Goal: Information Seeking & Learning: Learn about a topic

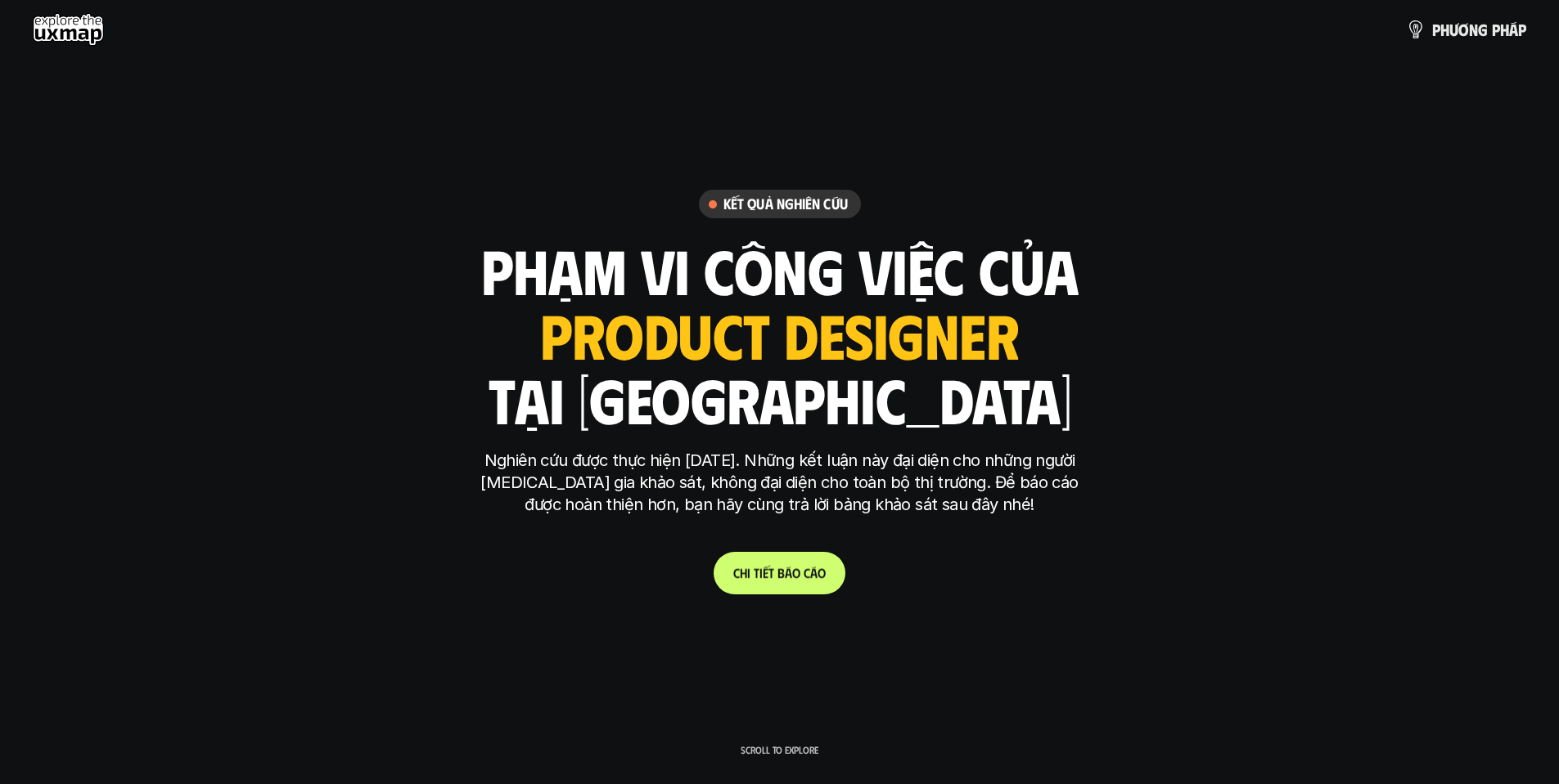
click at [794, 573] on p "C h i t i ế t b á o c á o" at bounding box center [779, 574] width 92 height 16
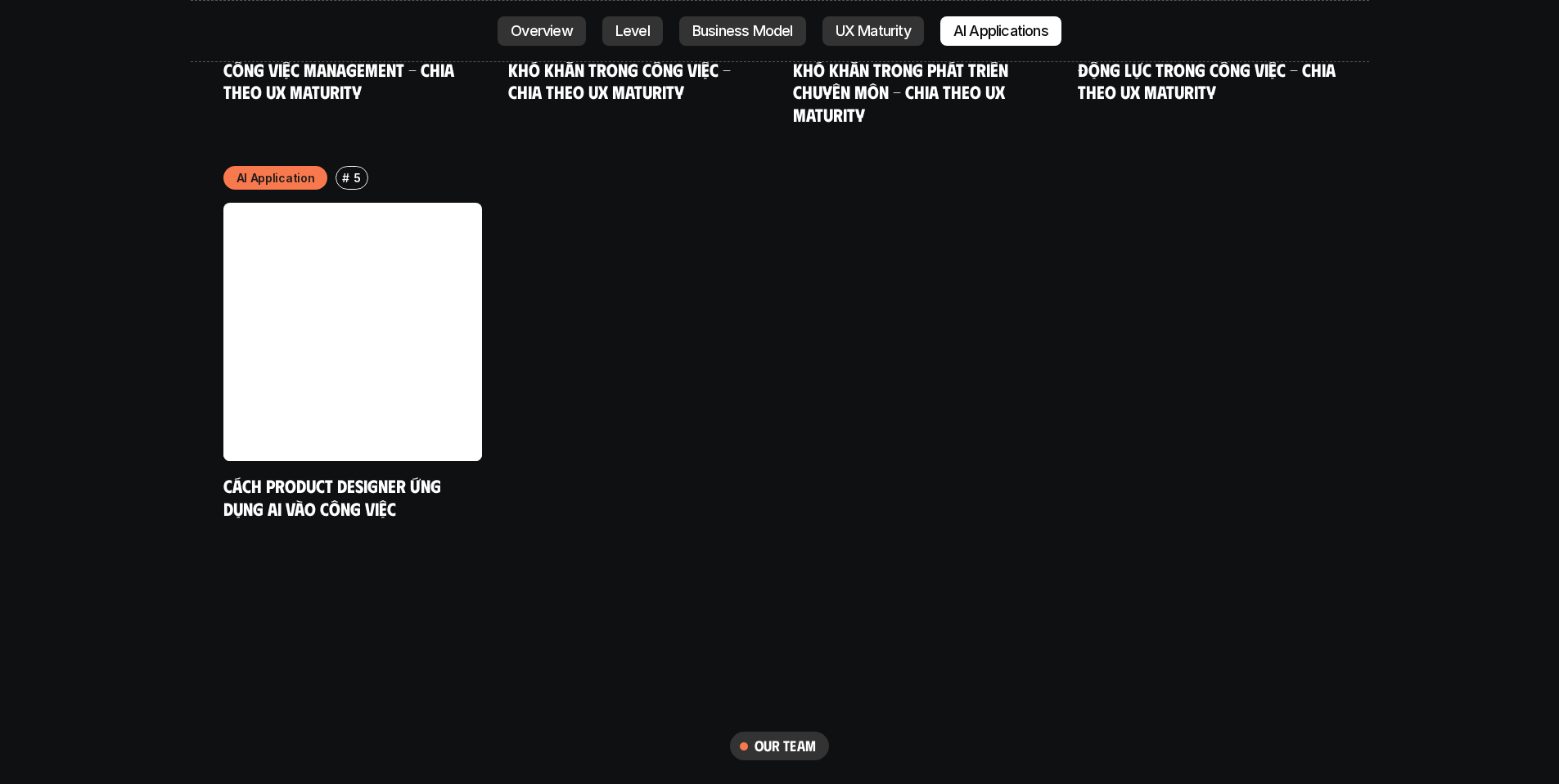
scroll to position [8636, 0]
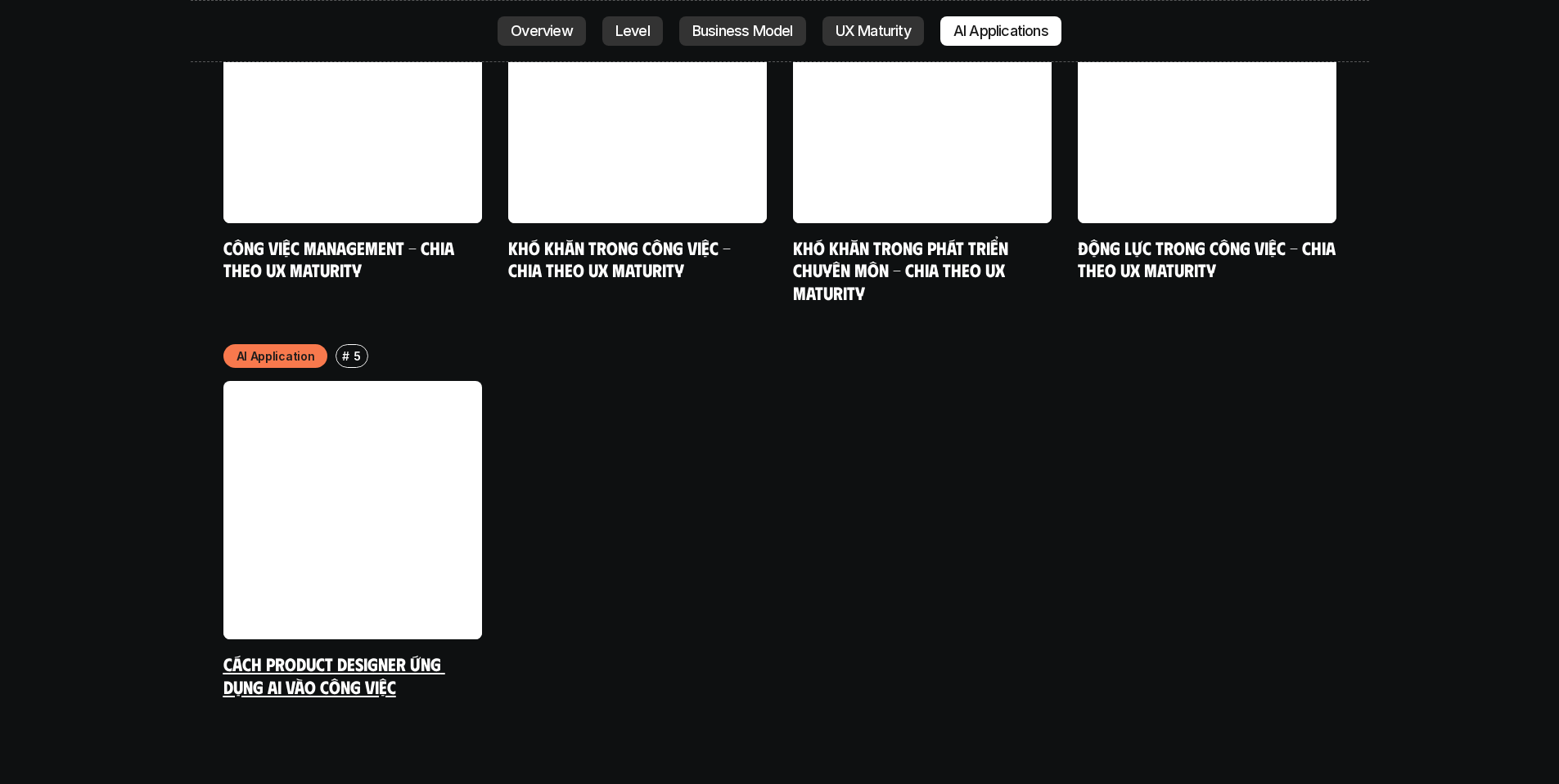
click at [308, 653] on link "Cách Product Designer ứng dụng AI vào công việc" at bounding box center [334, 675] width 222 height 45
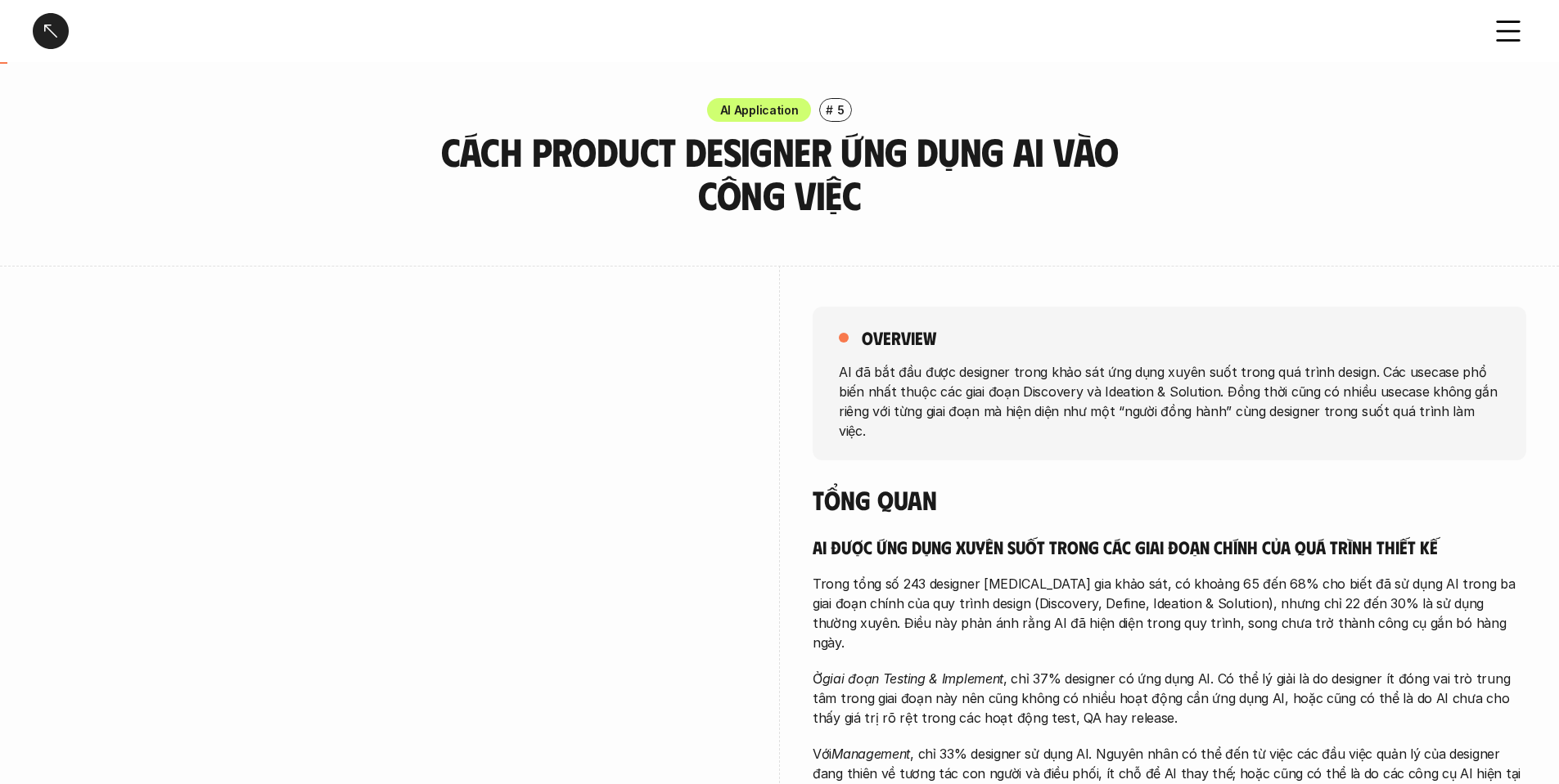
click at [760, 109] on p "AI Application" at bounding box center [760, 109] width 78 height 17
click at [61, 36] on div at bounding box center [51, 31] width 36 height 36
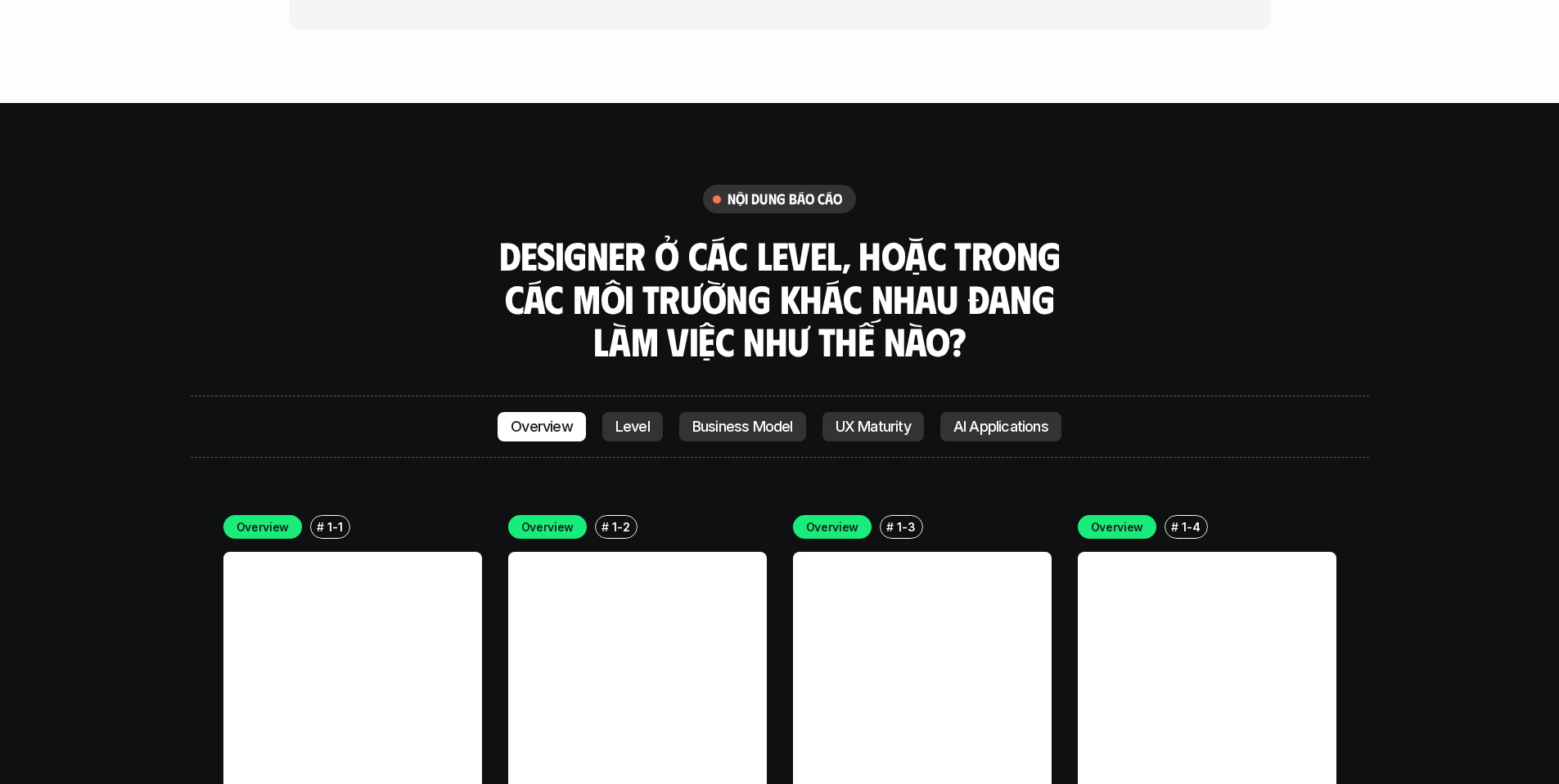
click at [625, 419] on p "Level" at bounding box center [632, 427] width 35 height 16
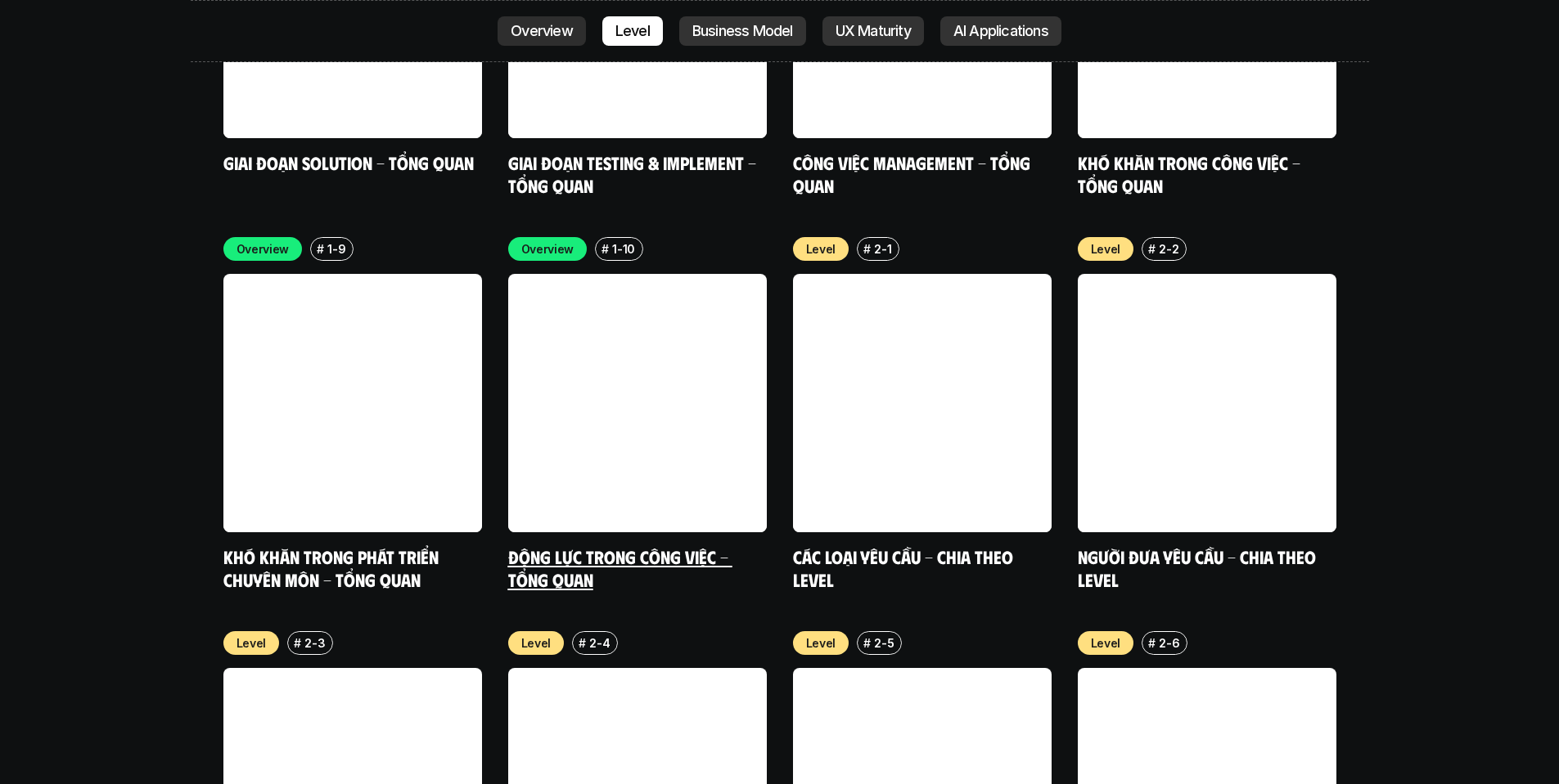
scroll to position [5609, 0]
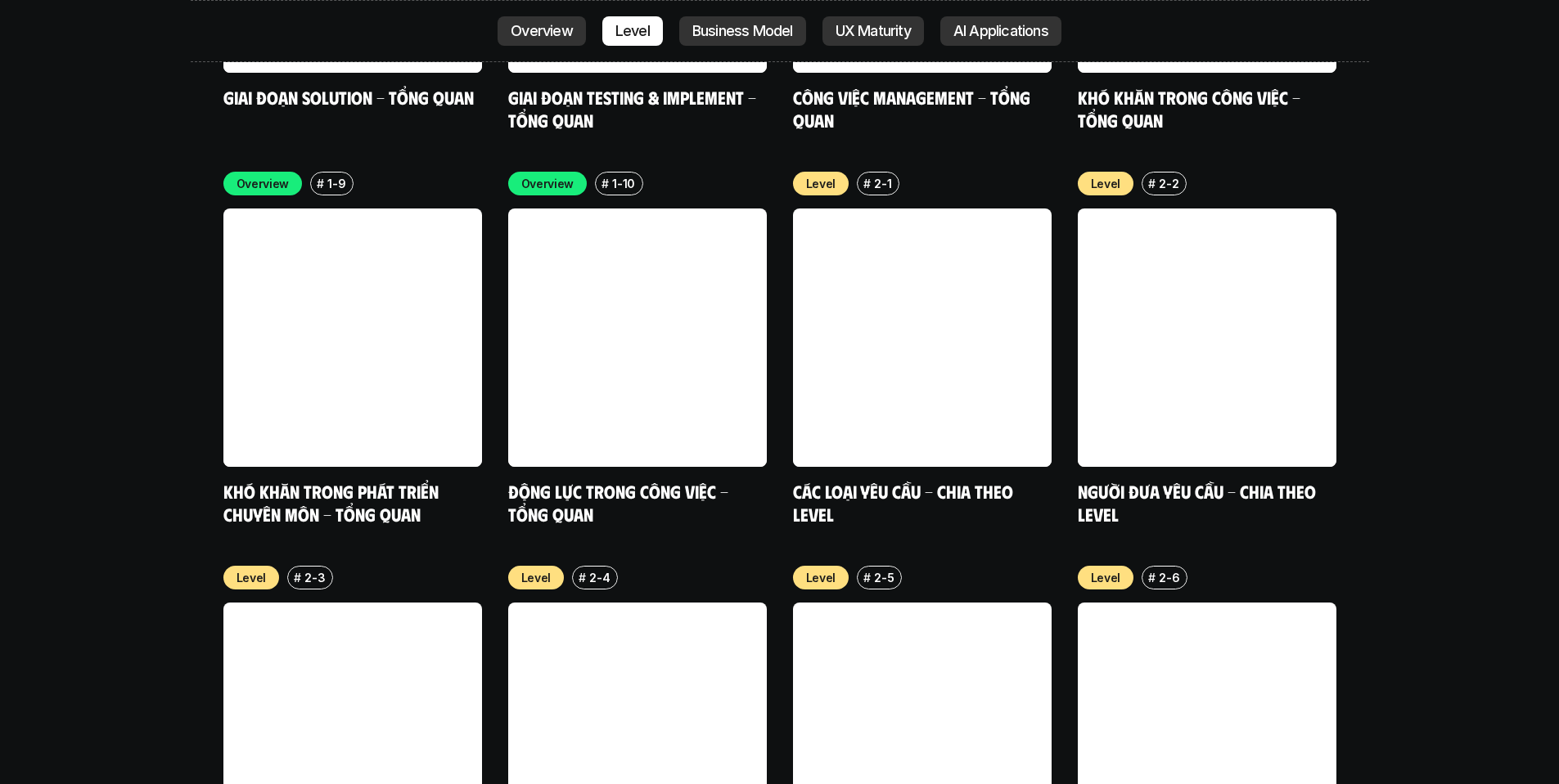
click at [757, 32] on p "Business Model" at bounding box center [742, 31] width 100 height 16
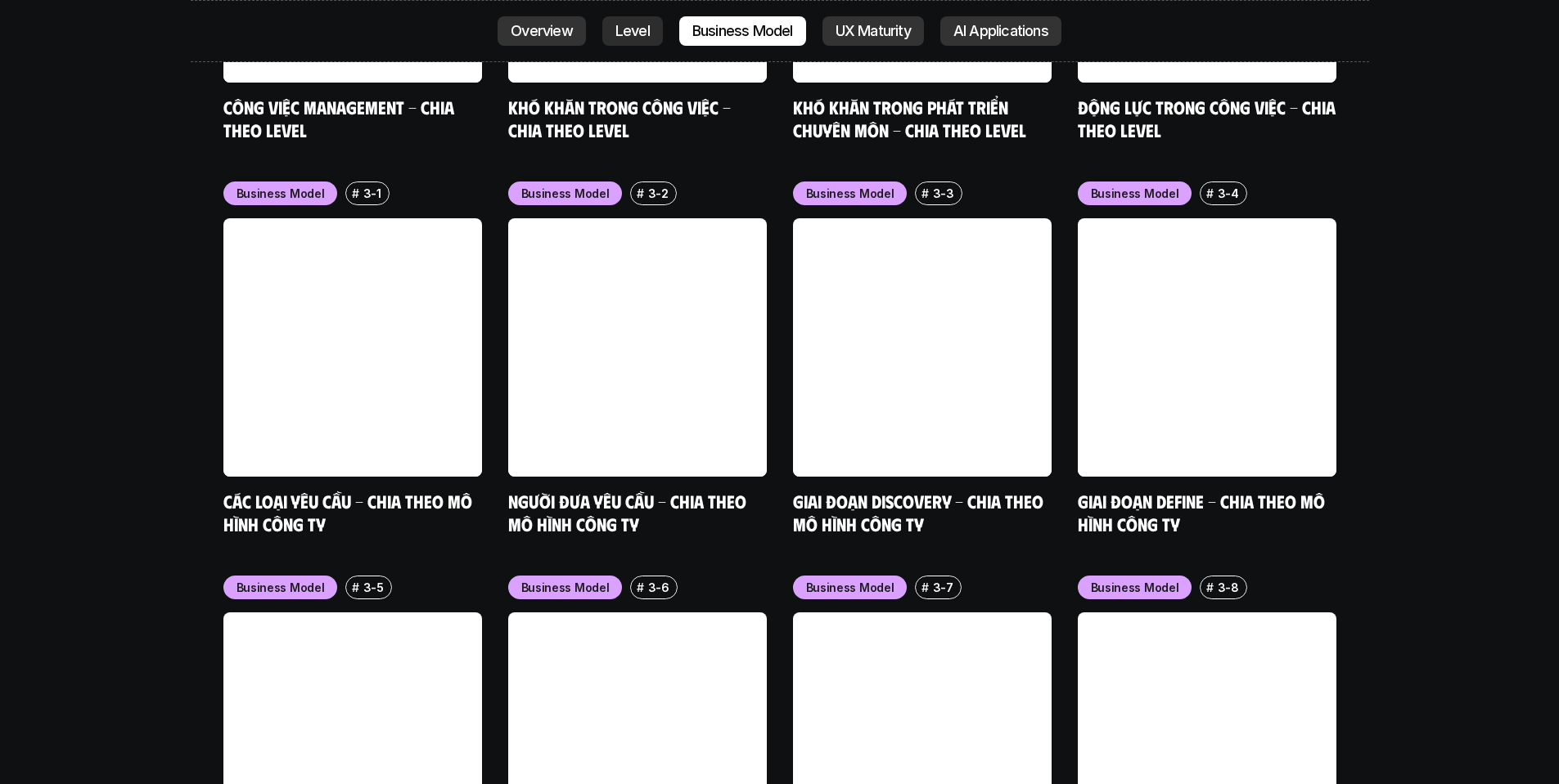
scroll to position [6791, 0]
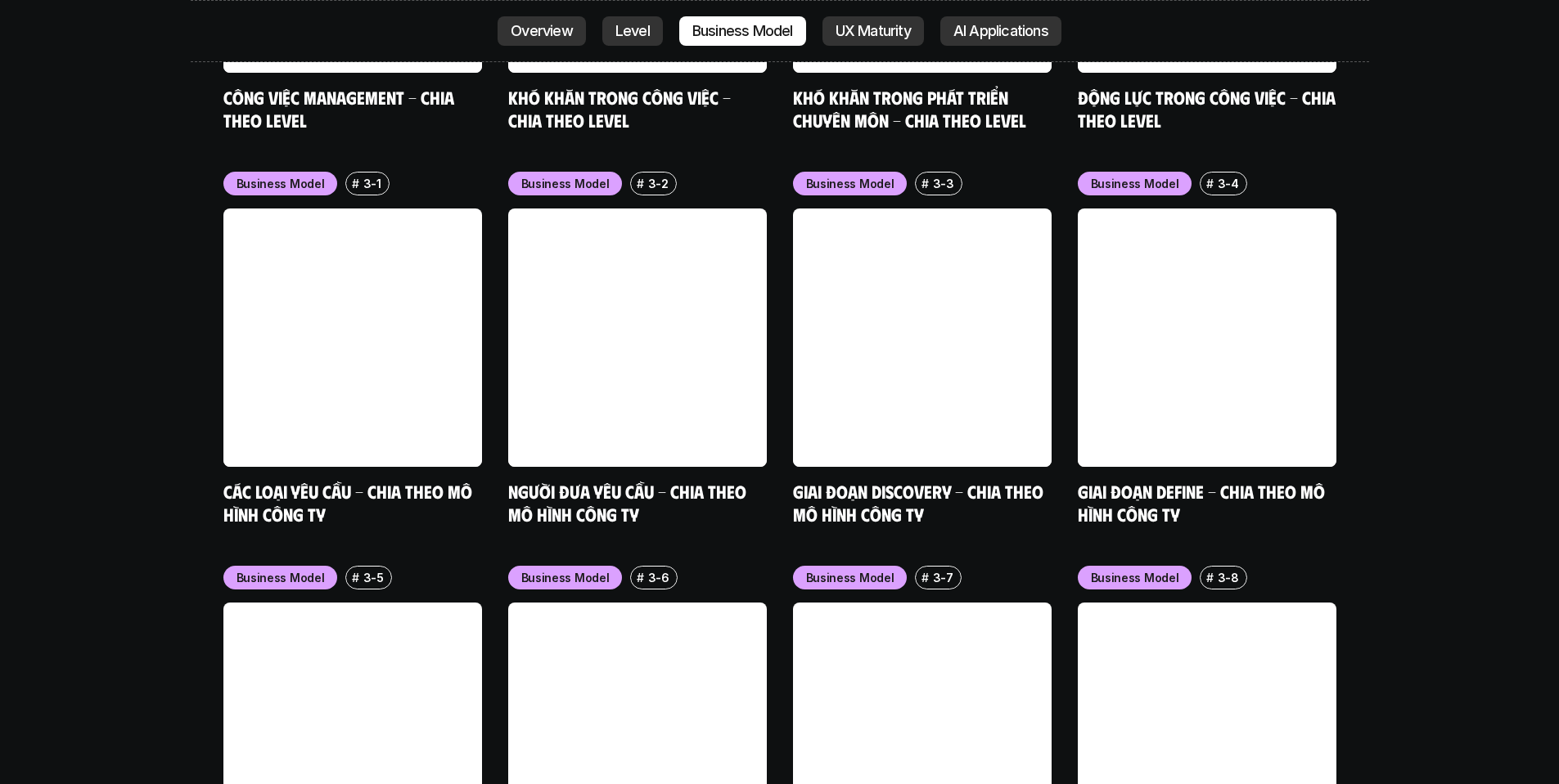
click at [893, 24] on p "UX Maturity" at bounding box center [873, 31] width 76 height 16
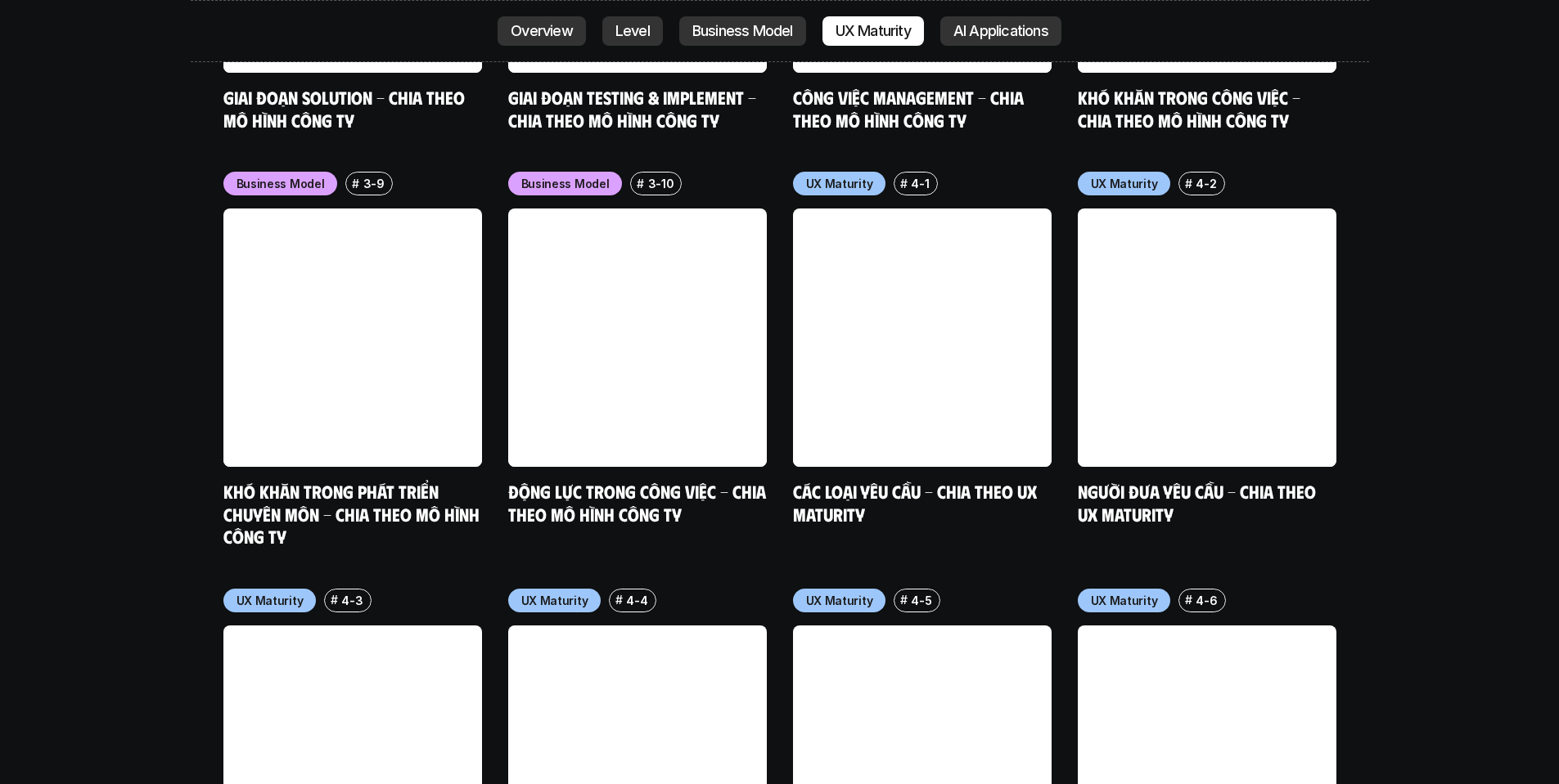
click at [1000, 36] on p "AI Applications" at bounding box center [1000, 31] width 95 height 16
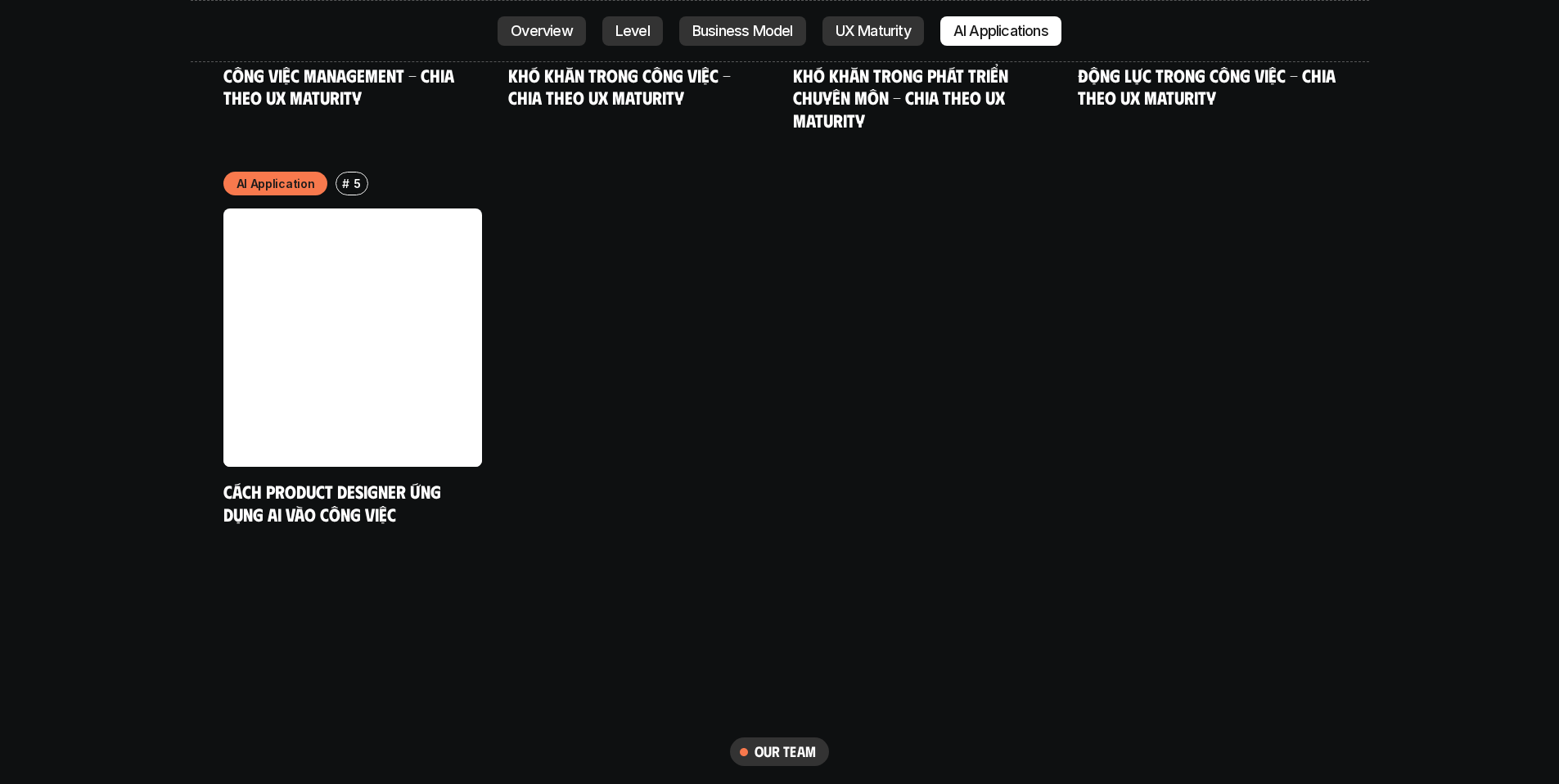
click at [888, 35] on p "UX Maturity" at bounding box center [873, 31] width 76 height 16
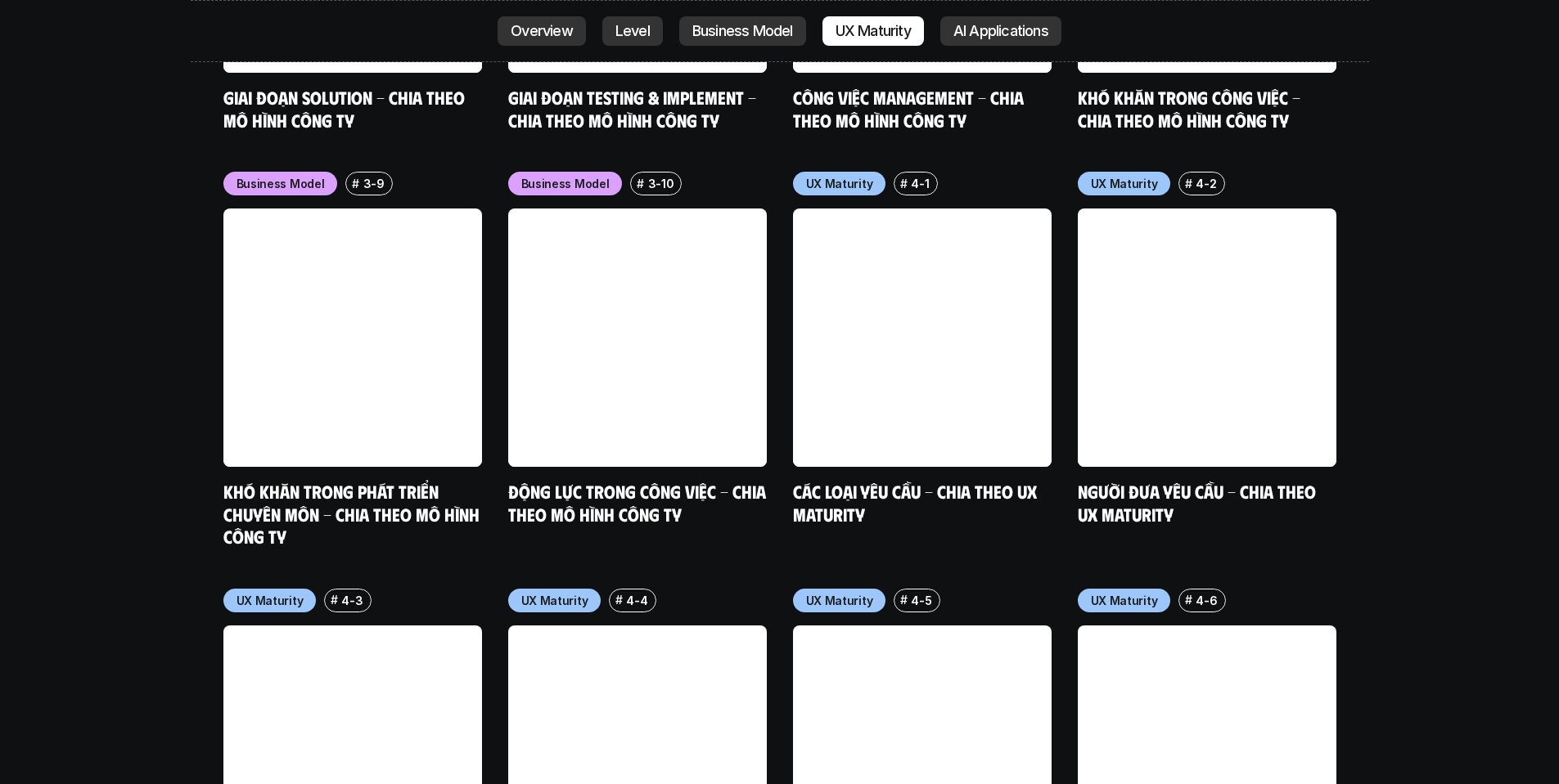
click at [616, 35] on p "Level" at bounding box center [632, 31] width 35 height 16
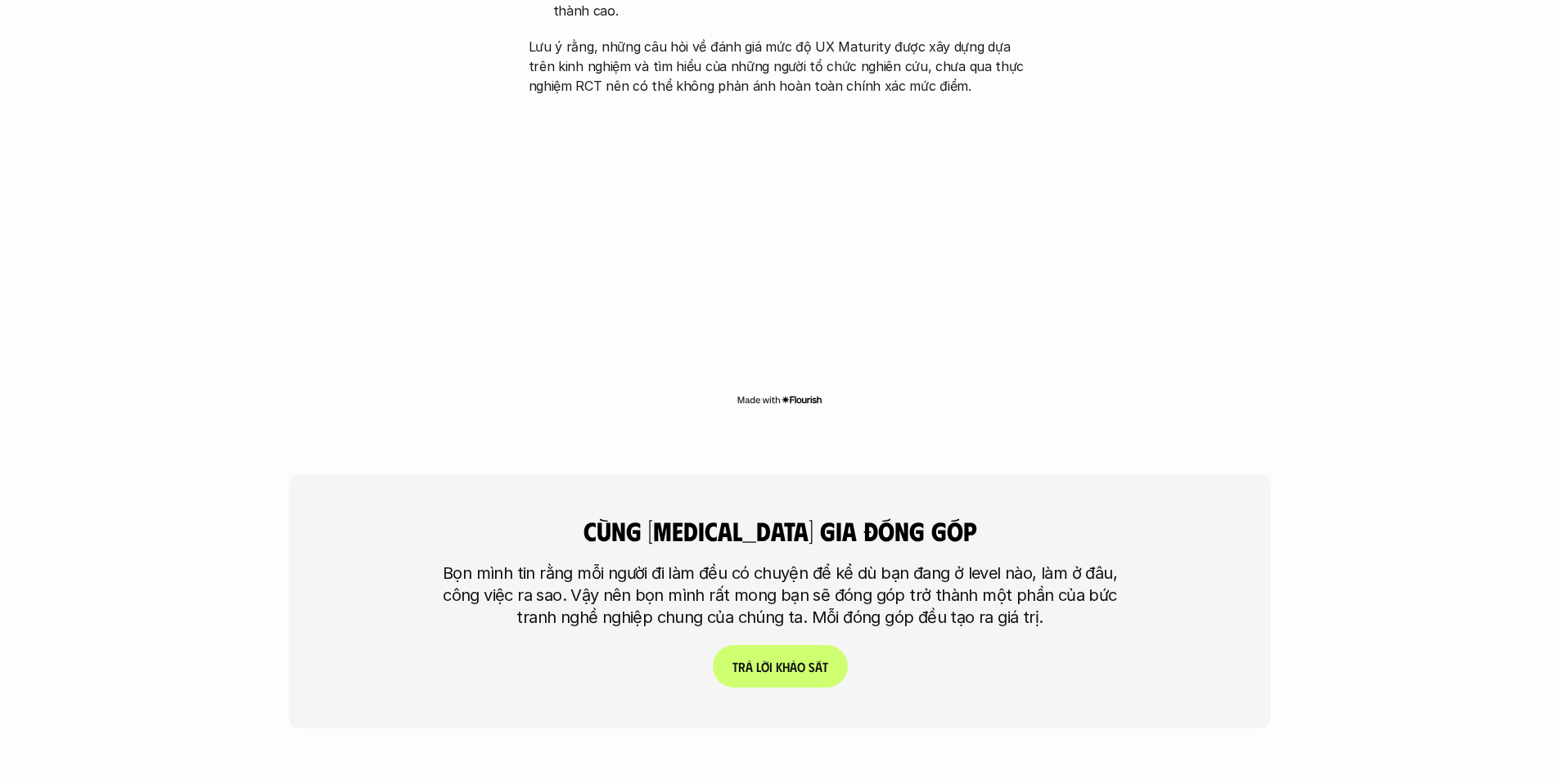
scroll to position [3810, 0]
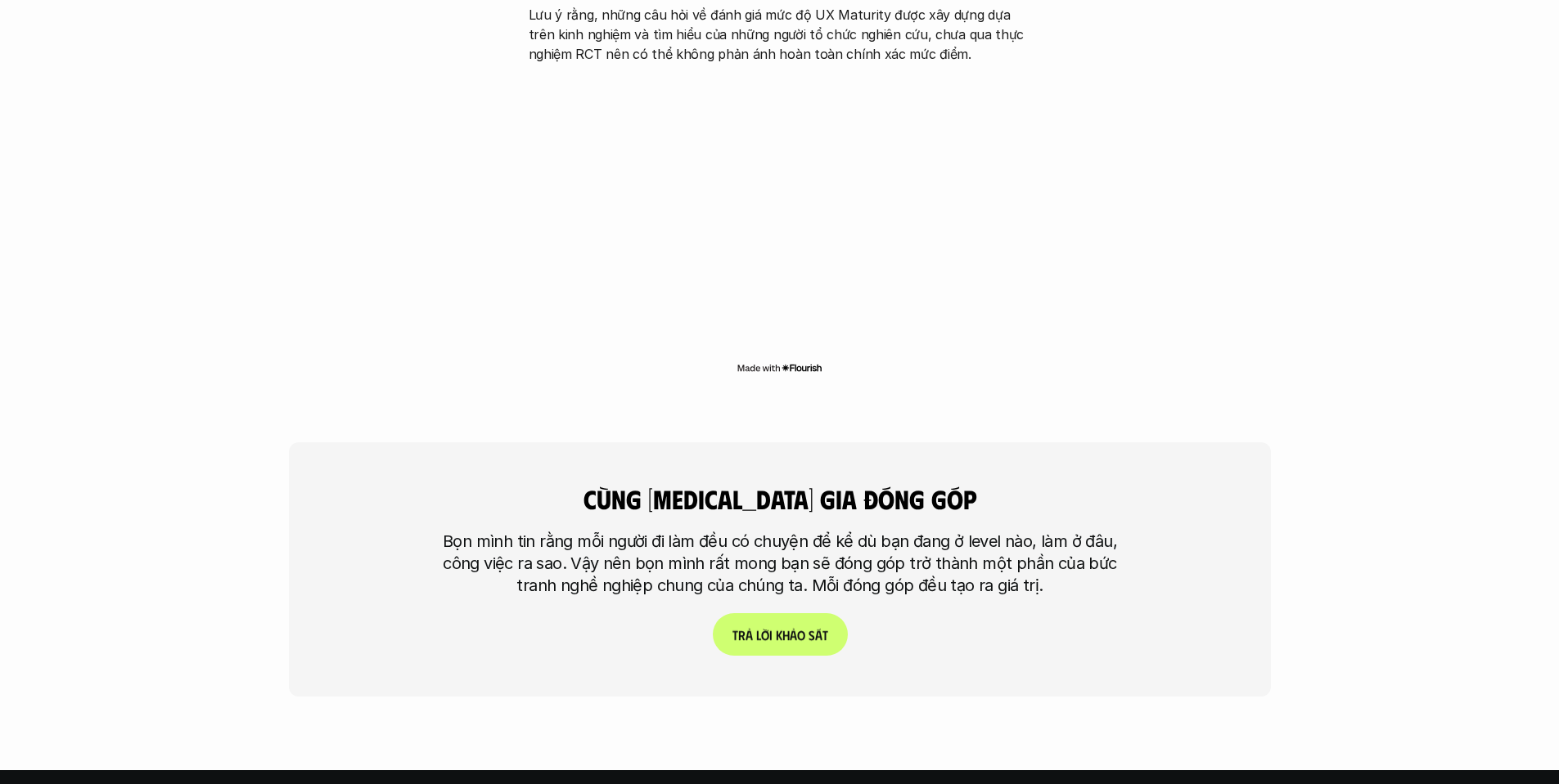
click at [812, 628] on p "T r ả l ờ i k h ả o s á t" at bounding box center [780, 636] width 96 height 16
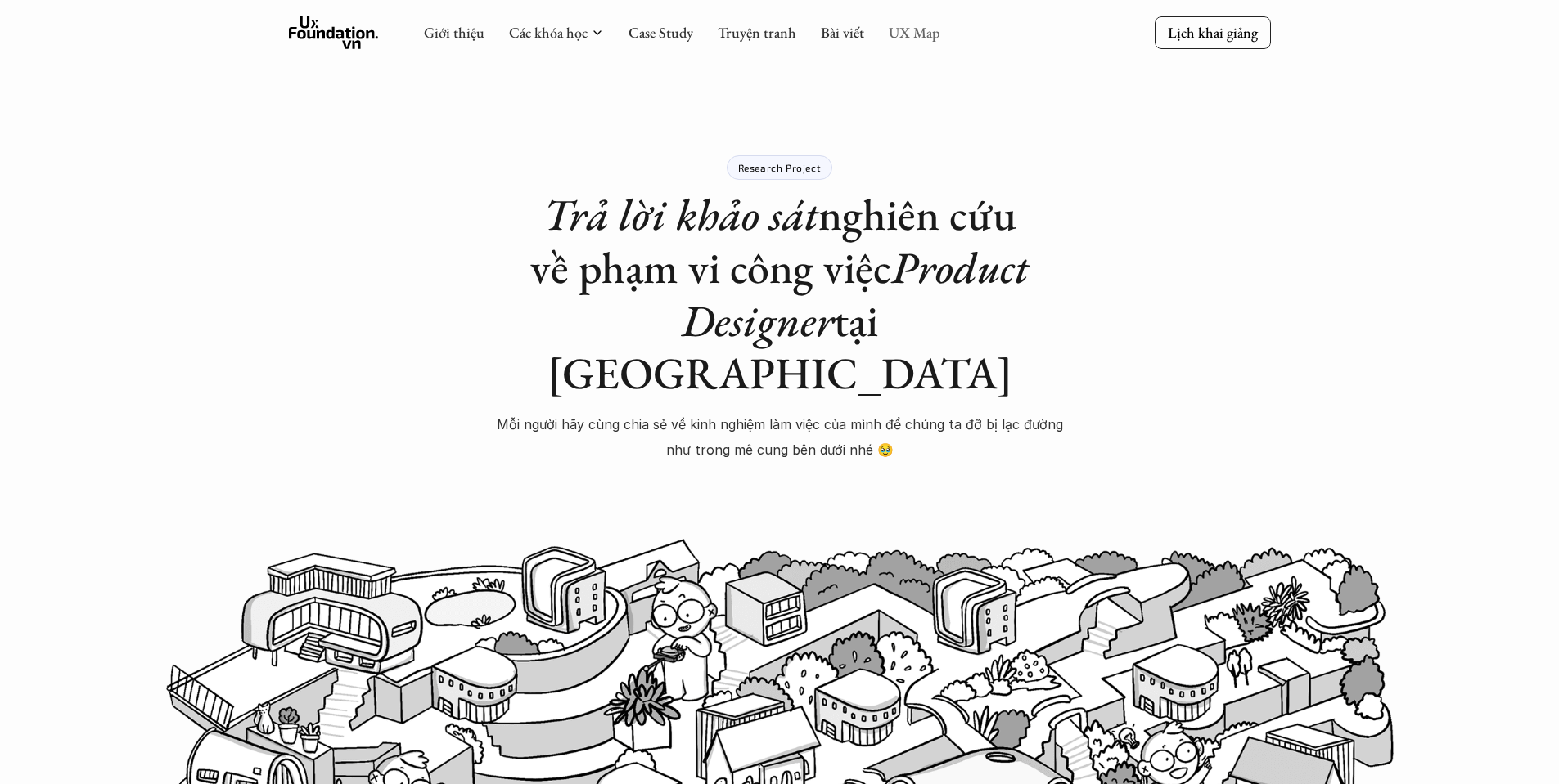
click at [919, 32] on link "UX Map" at bounding box center [914, 32] width 52 height 19
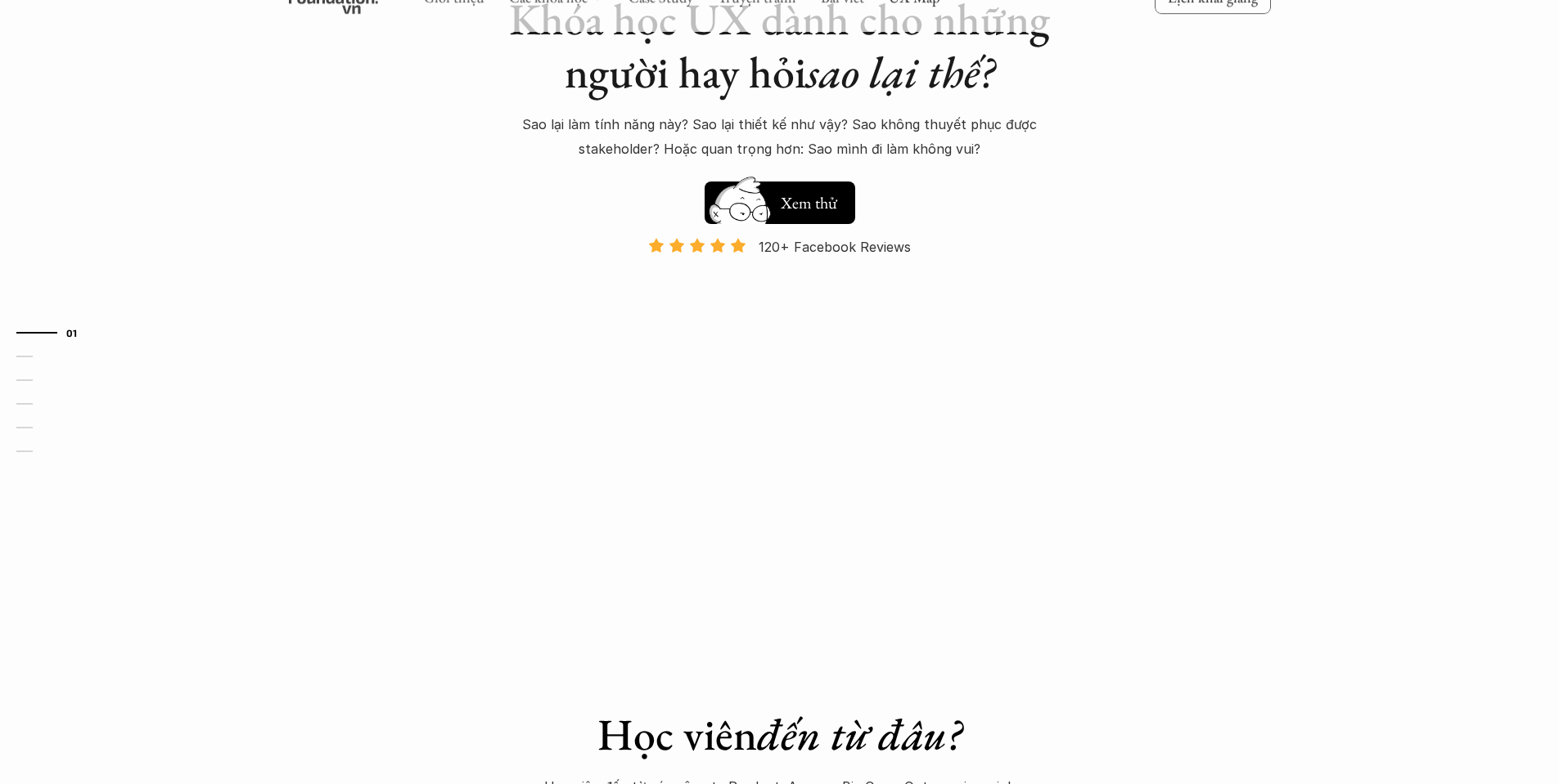
scroll to position [163, 0]
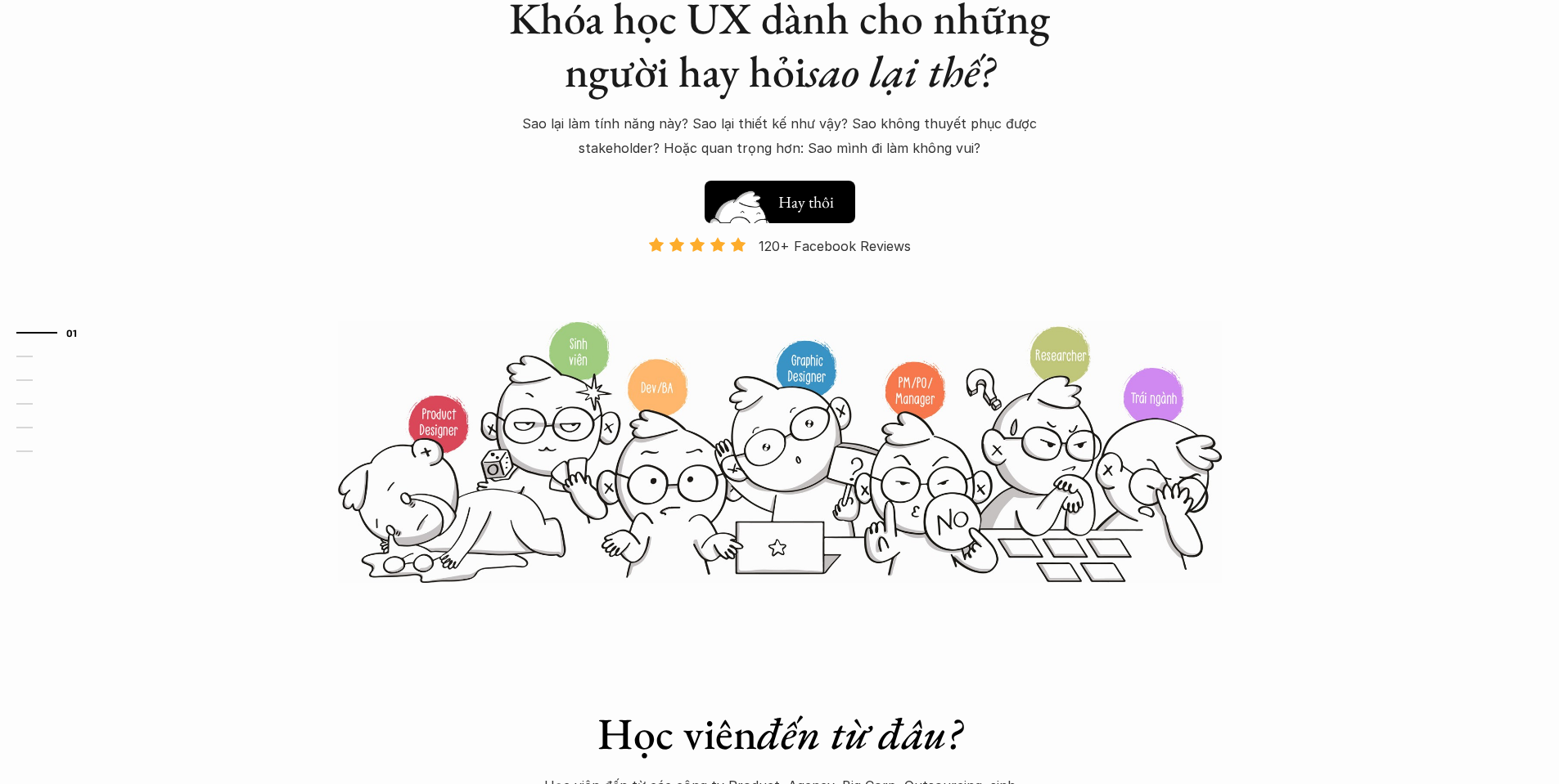
click at [805, 203] on h5 "Xem thử" at bounding box center [808, 206] width 60 height 23
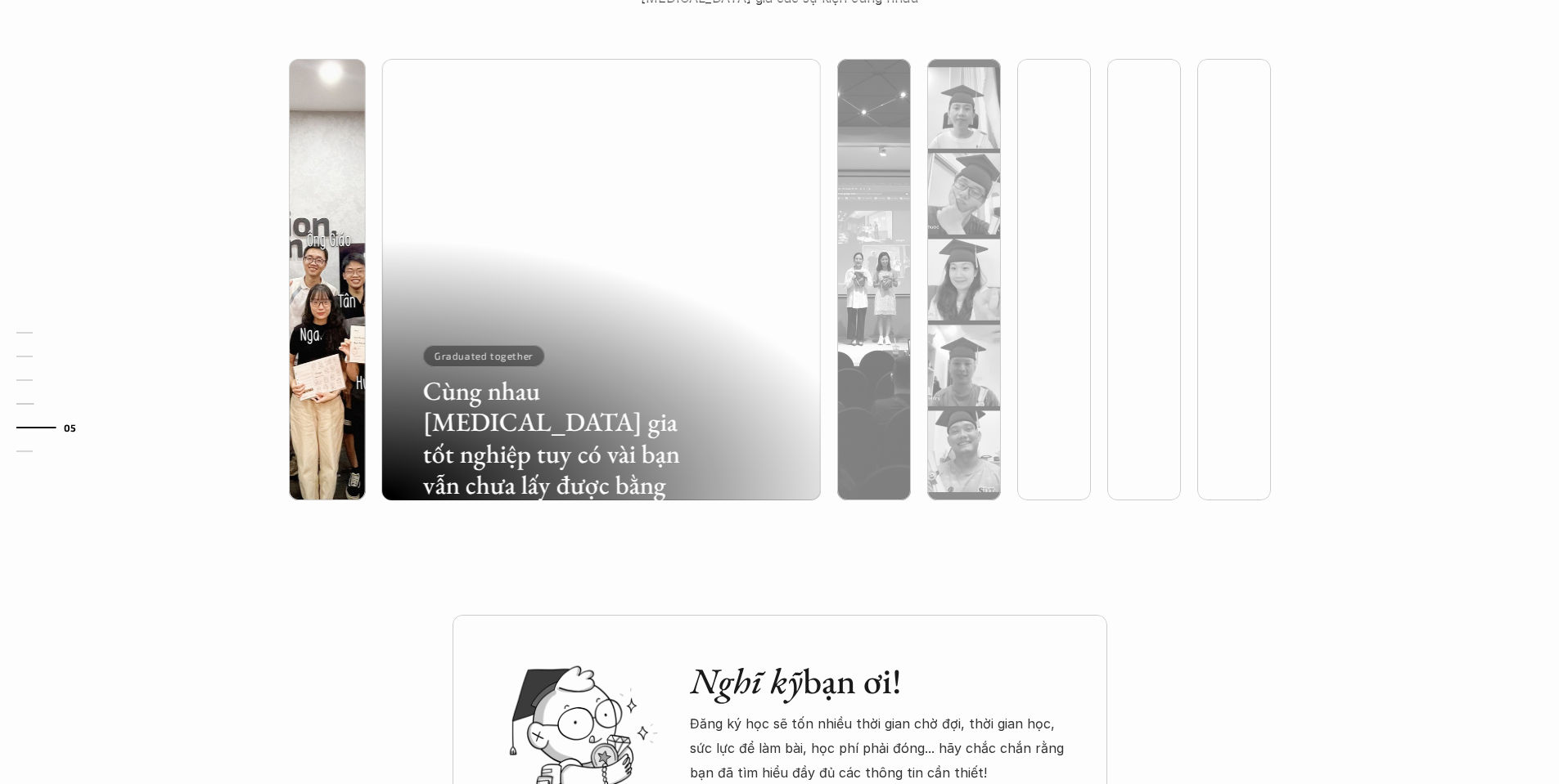
scroll to position [4512, 0]
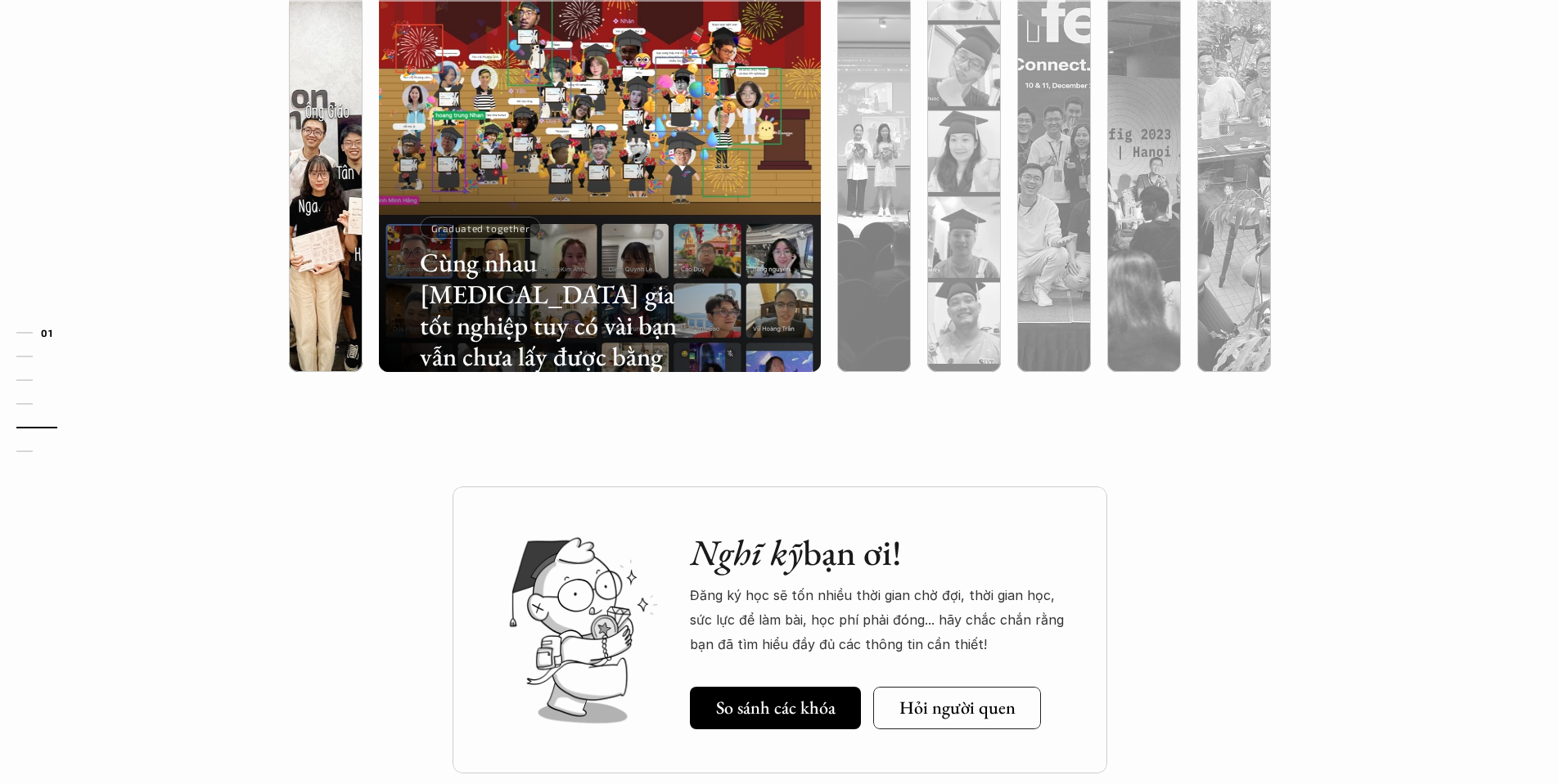
scroll to position [163, 0]
